Goal: Task Accomplishment & Management: Manage account settings

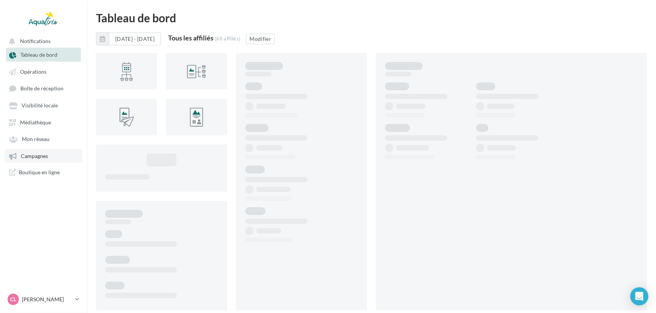
click at [41, 154] on span "Campagnes" at bounding box center [34, 156] width 27 height 6
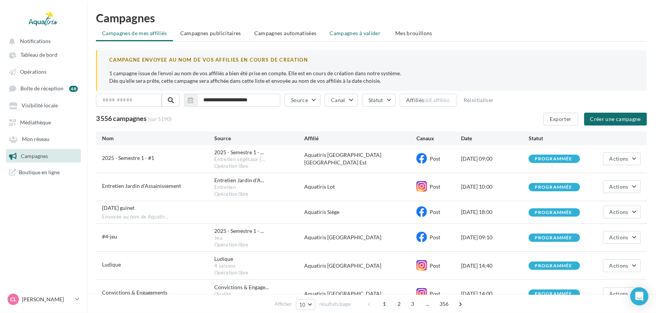
click at [362, 35] on span "Campagnes à valider" at bounding box center [355, 33] width 51 height 8
